Goal: Navigation & Orientation: Find specific page/section

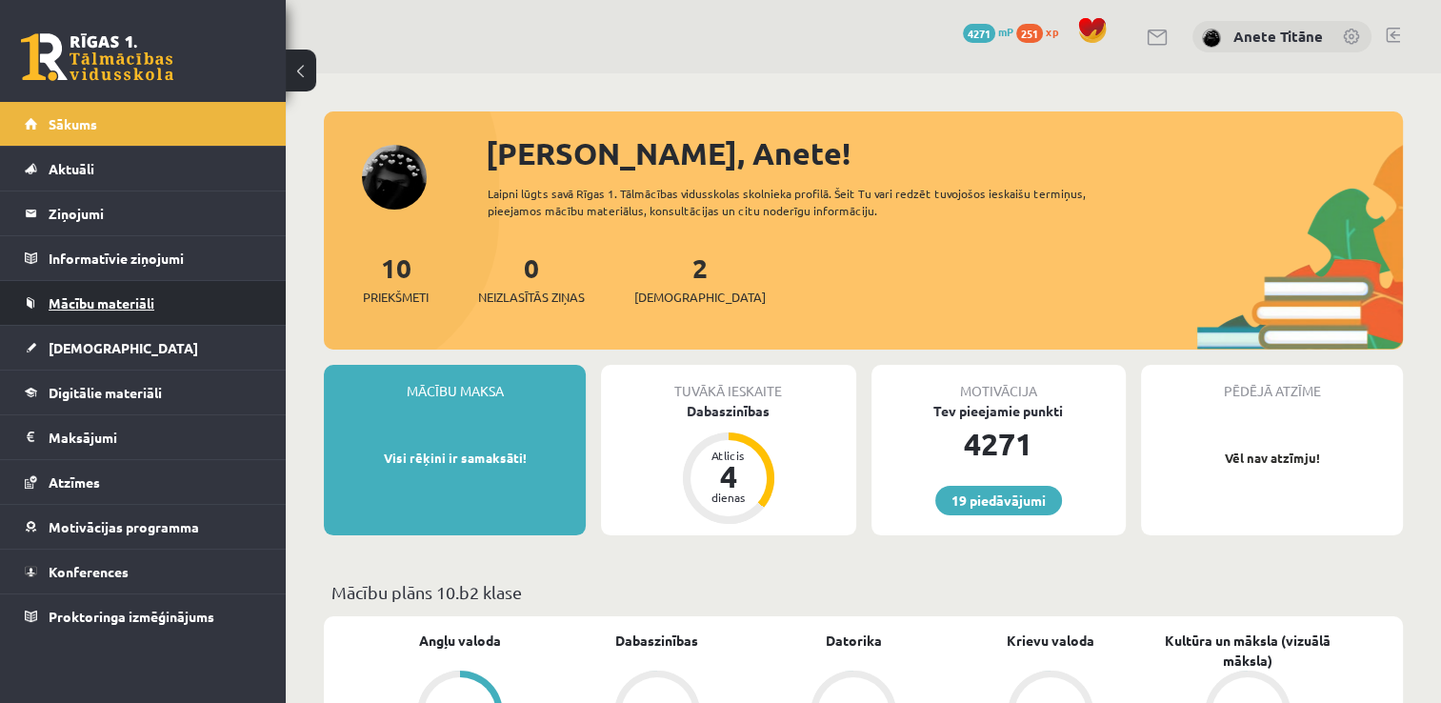
click at [84, 298] on span "Mācību materiāli" at bounding box center [102, 302] width 106 height 17
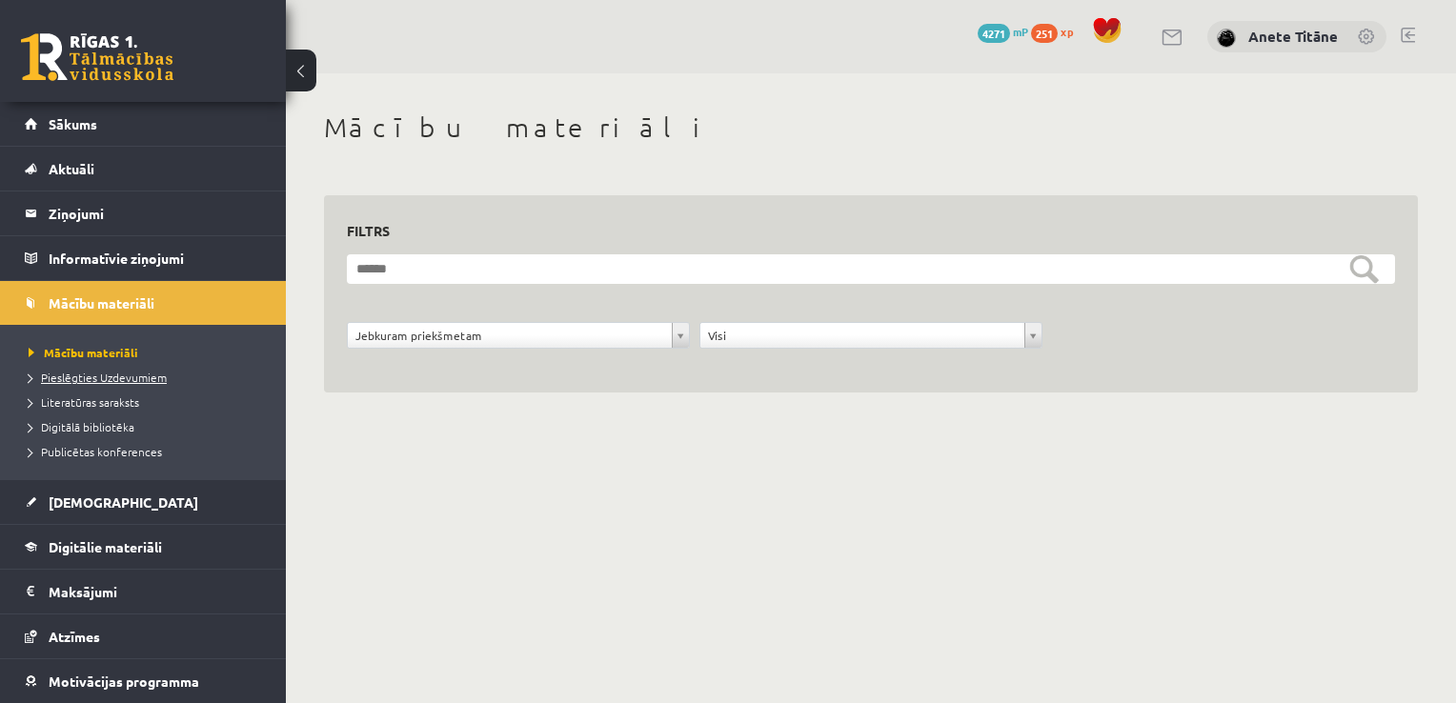
click at [109, 375] on span "Pieslēgties Uzdevumiem" at bounding box center [98, 377] width 138 height 15
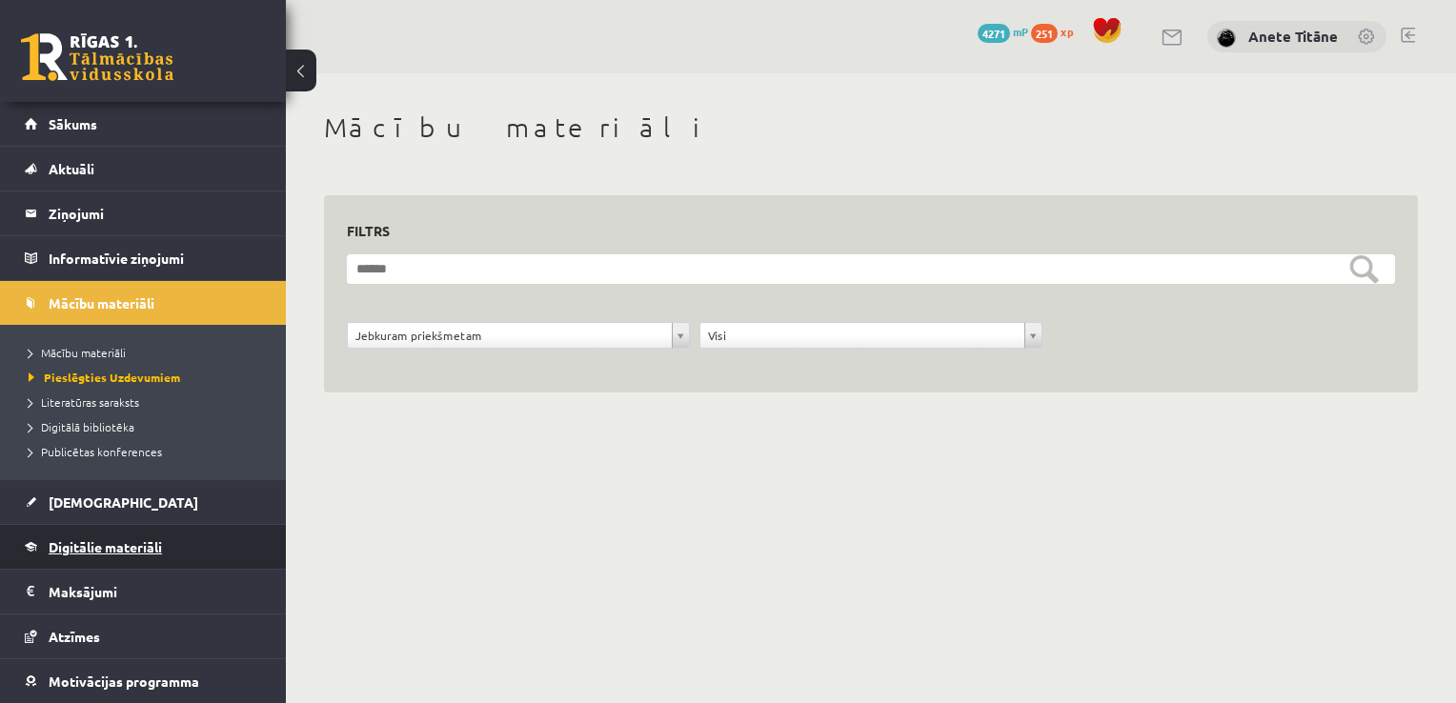
scroll to position [87, 0]
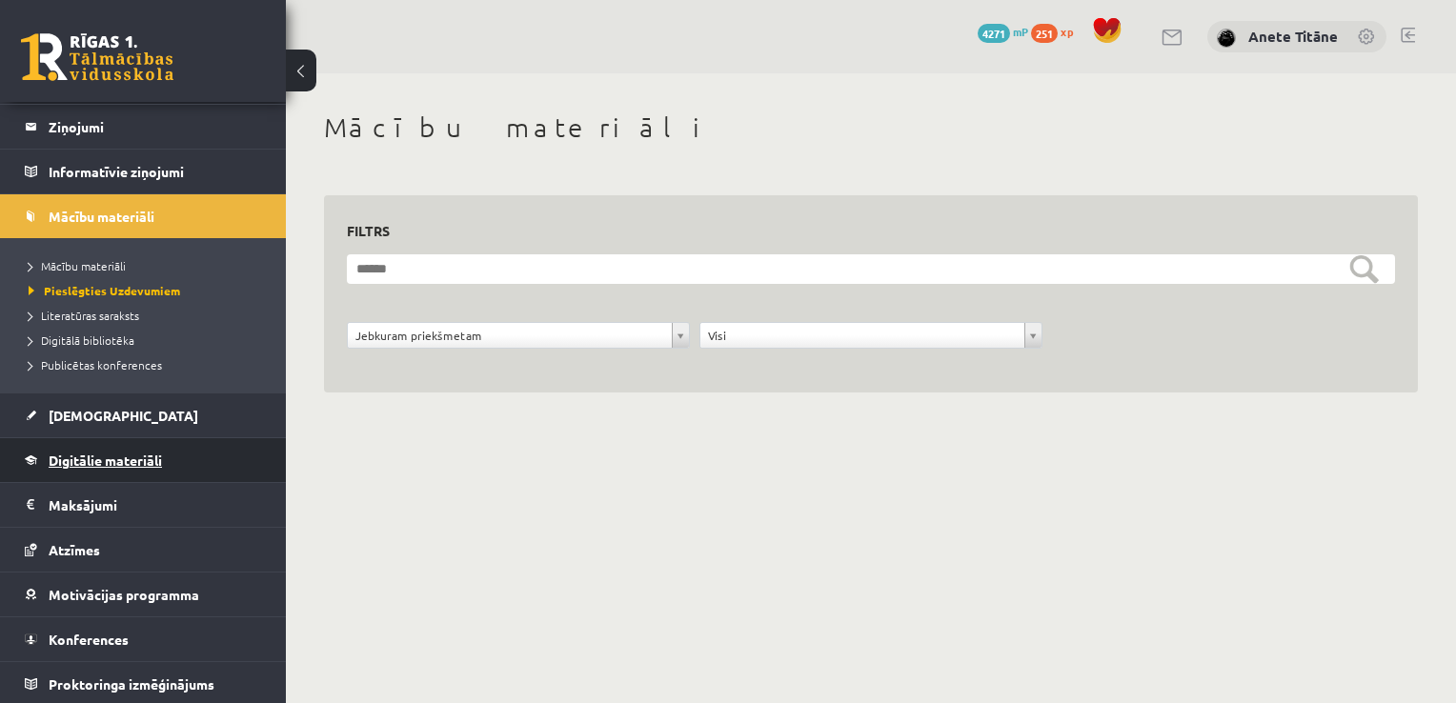
click at [164, 445] on link "Digitālie materiāli" at bounding box center [143, 460] width 237 height 44
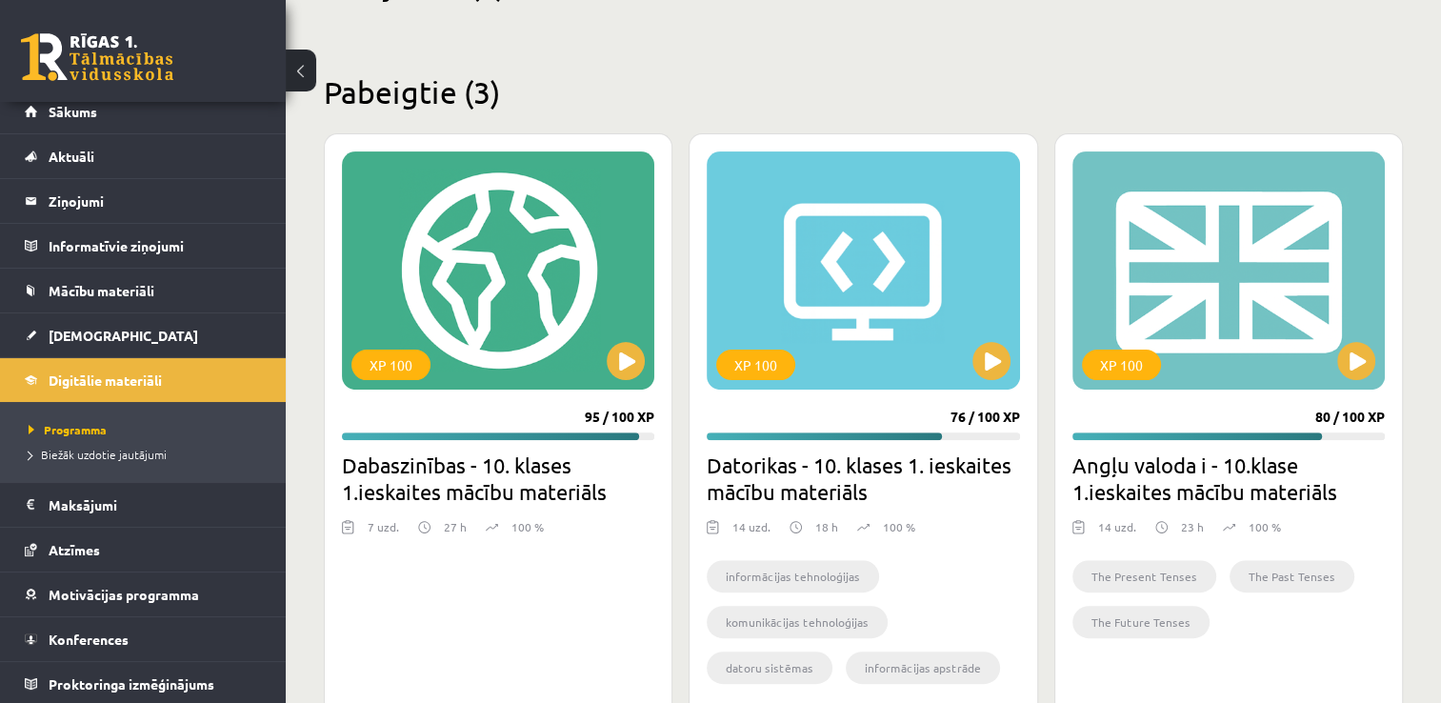
scroll to position [573, 0]
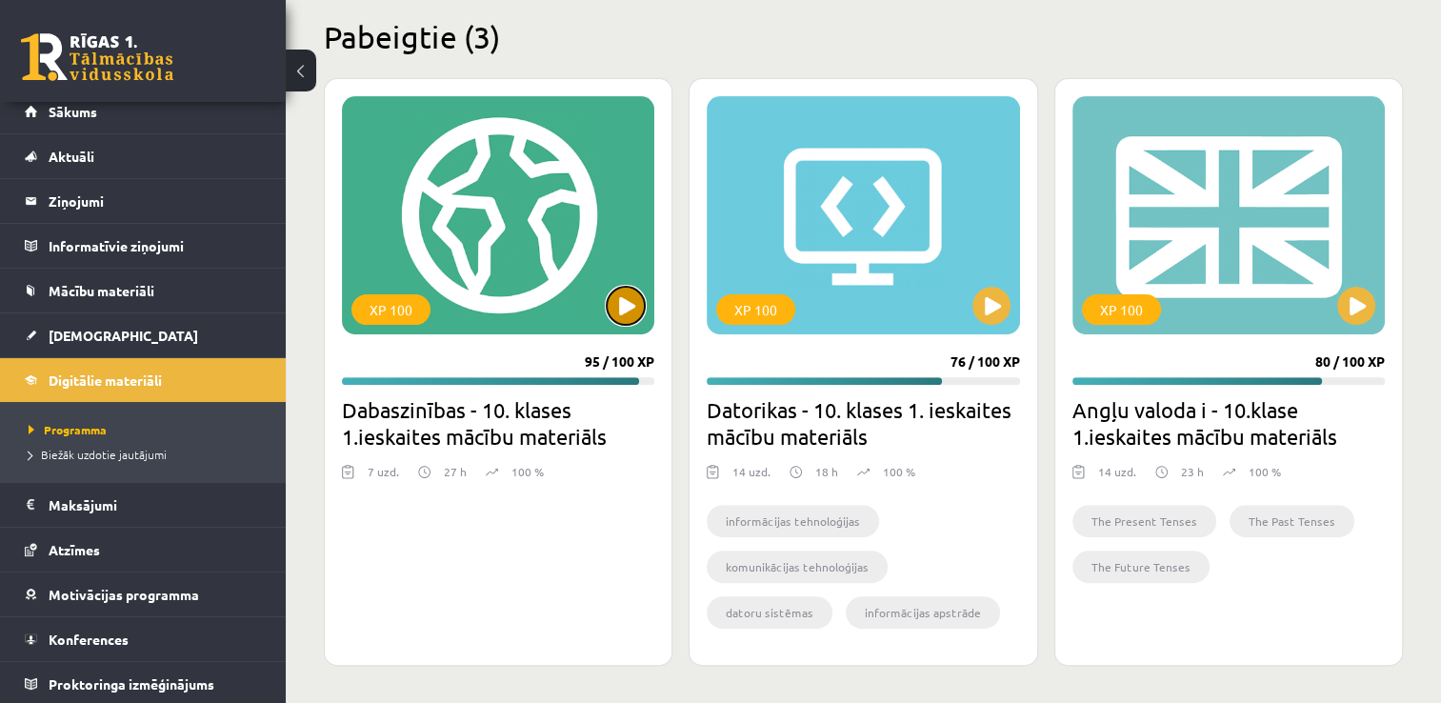
click at [624, 305] on button at bounding box center [626, 306] width 38 height 38
